Goal: Navigation & Orientation: Understand site structure

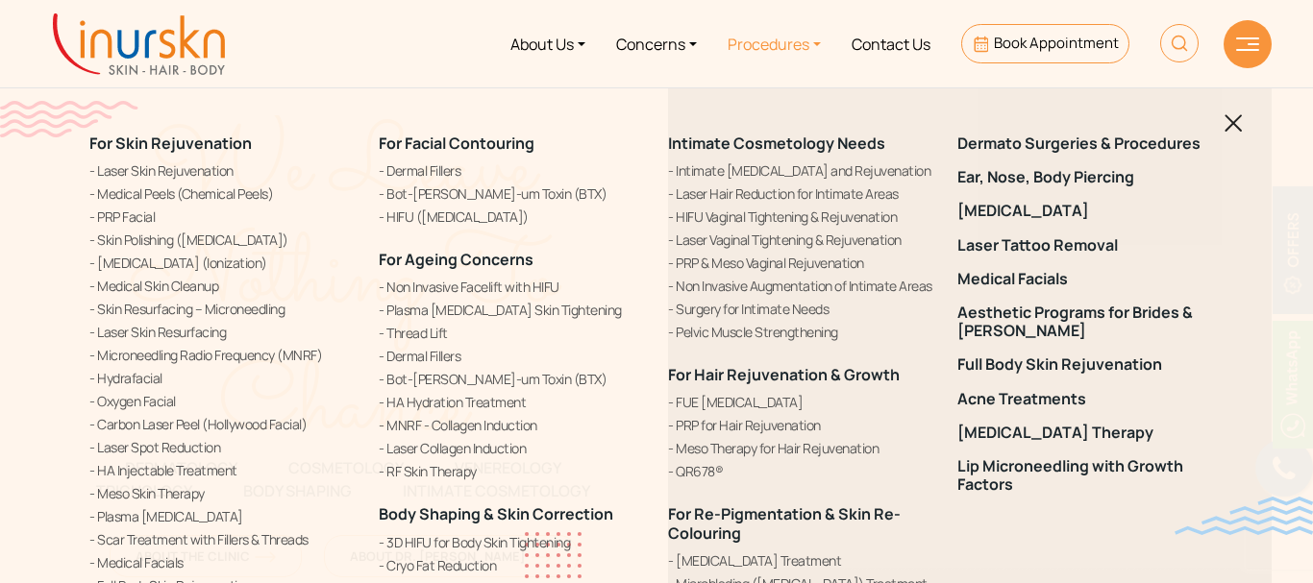
click at [1245, 46] on img at bounding box center [1247, 43] width 23 height 13
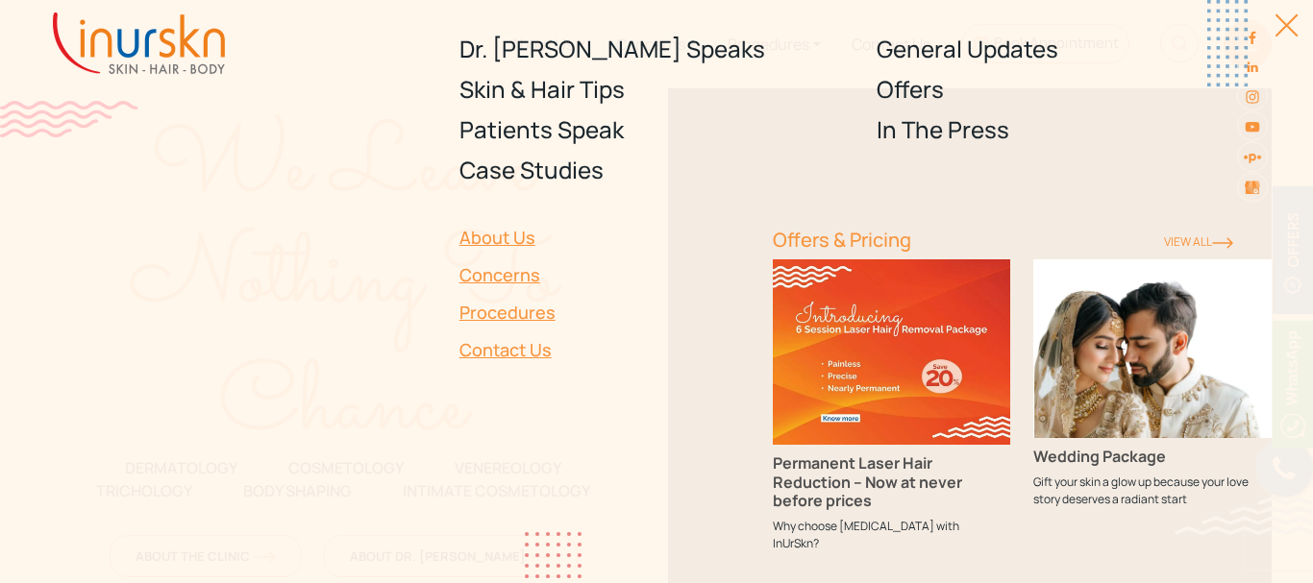
click at [1296, 32] on div "Dr. [PERSON_NAME] Speaks Skin & Hair Tips Patients Speak Case Studies General U…" at bounding box center [656, 291] width 1313 height 583
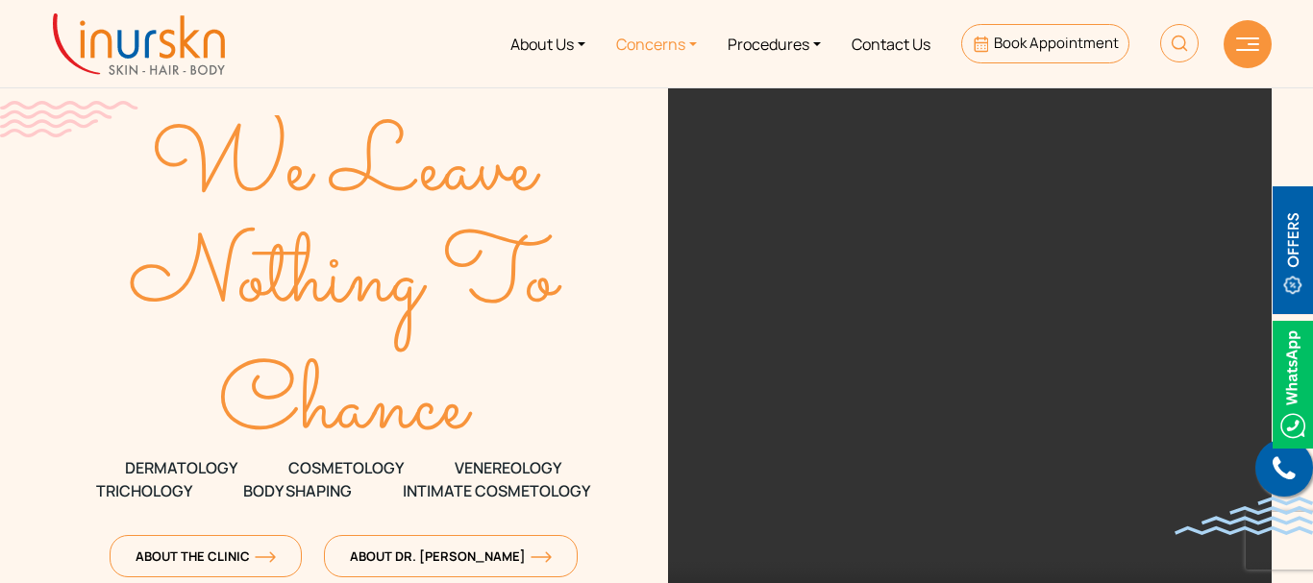
click at [663, 51] on link "Concerns" at bounding box center [656, 44] width 111 height 72
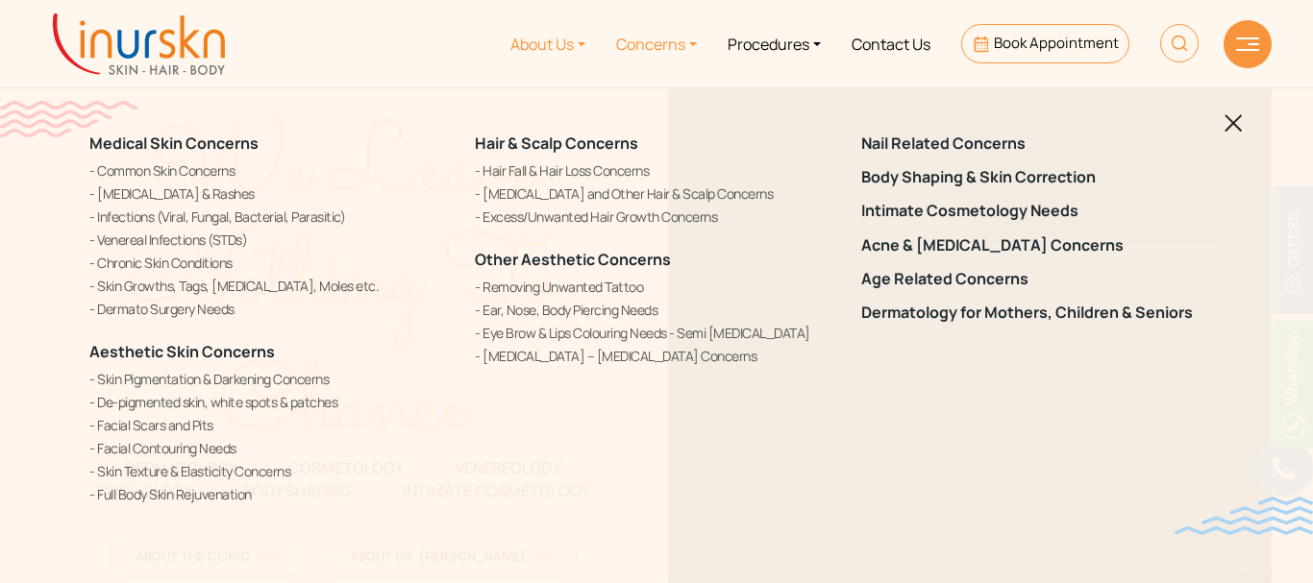
click at [506, 45] on link "About Us" at bounding box center [548, 44] width 106 height 72
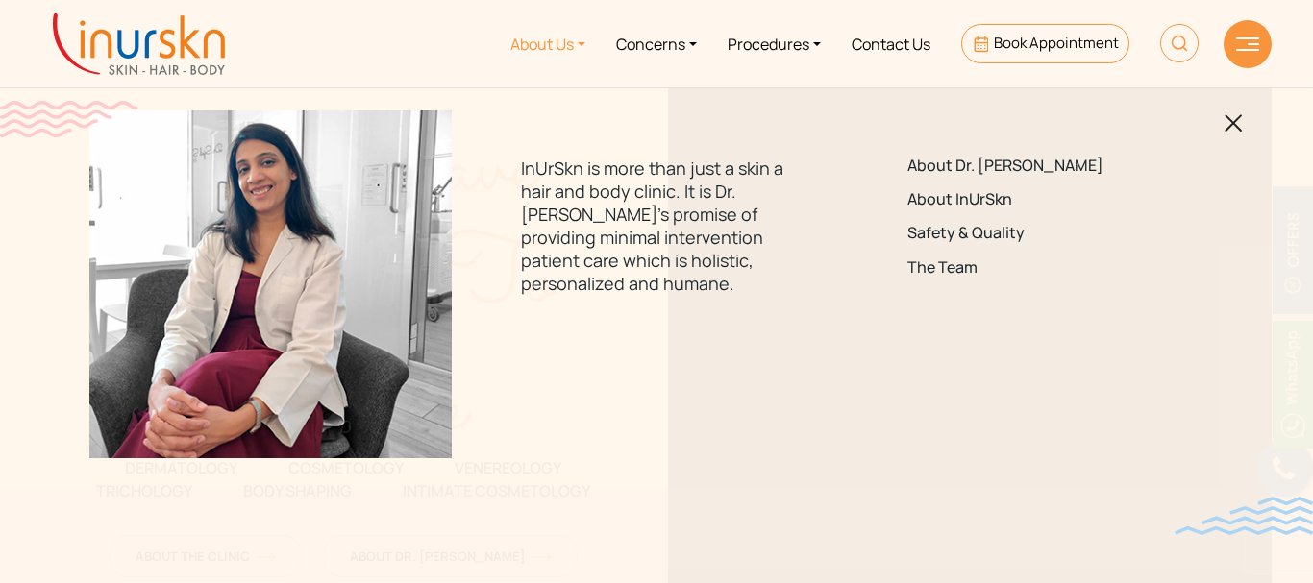
click at [154, 52] on img at bounding box center [139, 43] width 172 height 61
